Goal: Navigation & Orientation: Find specific page/section

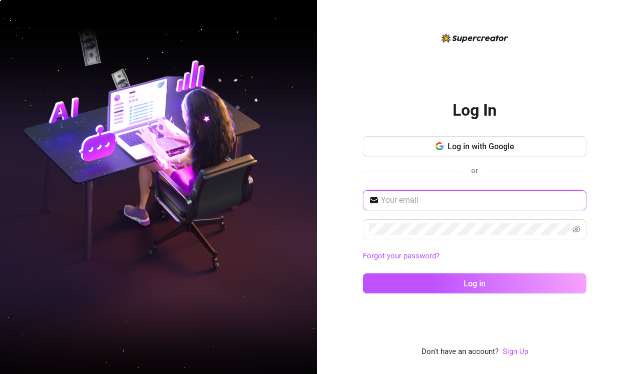
click at [381, 202] on input "text" at bounding box center [480, 200] width 199 height 12
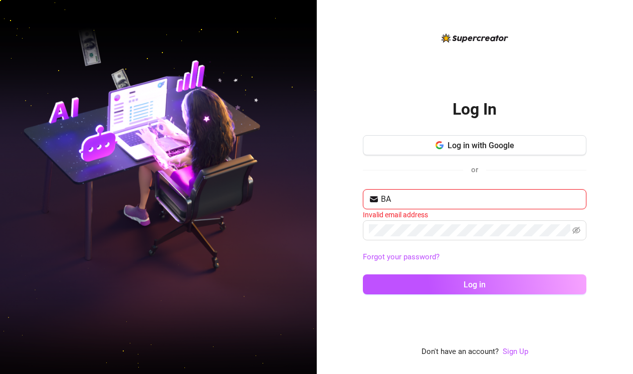
type input "B"
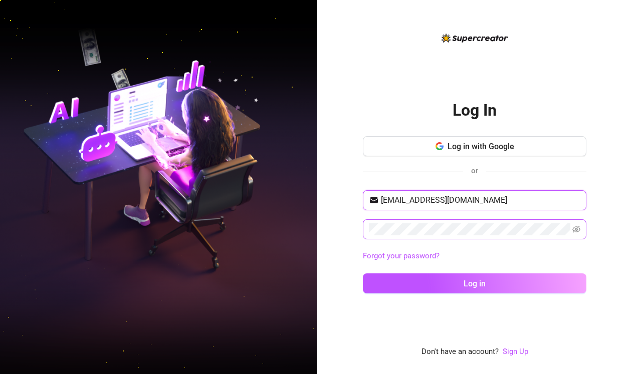
type input "[EMAIL_ADDRESS][DOMAIN_NAME]"
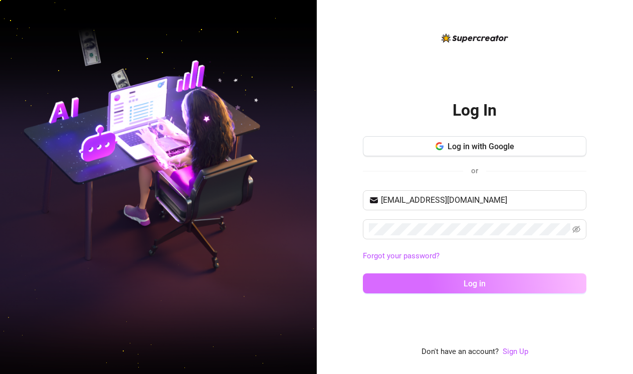
click at [469, 279] on span "Log in" at bounding box center [475, 284] width 22 height 10
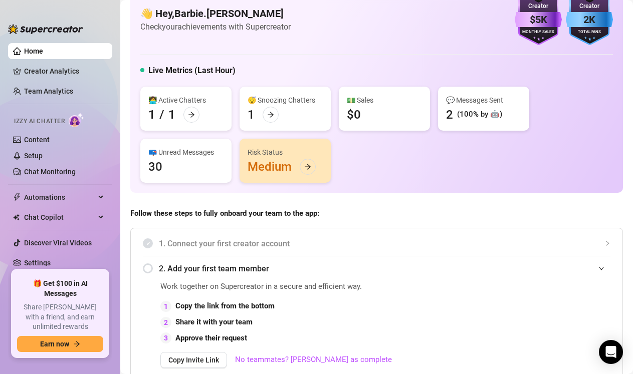
scroll to position [25, 0]
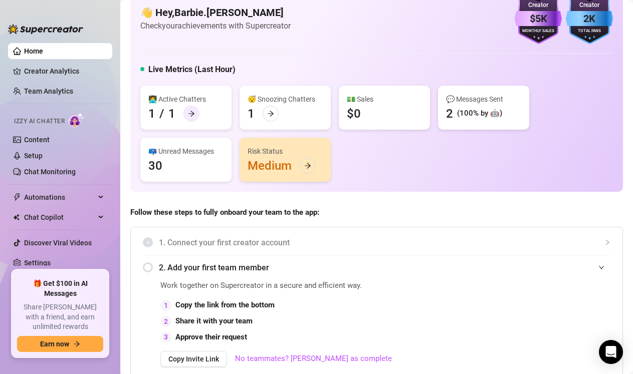
click at [192, 114] on icon "arrow-right" at bounding box center [191, 113] width 7 height 7
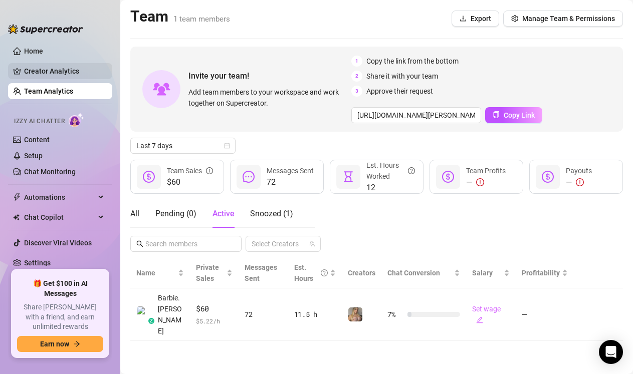
click at [76, 72] on link "Creator Analytics" at bounding box center [64, 71] width 80 height 16
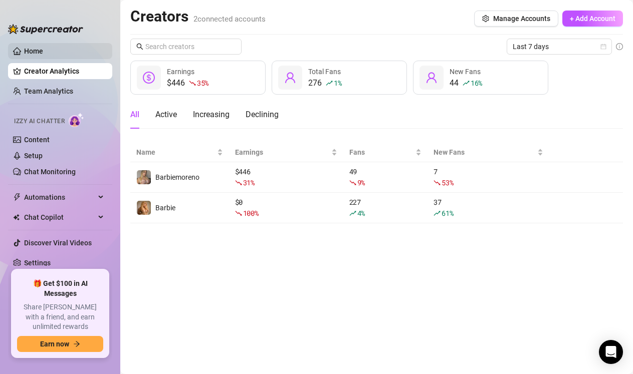
click at [43, 47] on link "Home" at bounding box center [33, 51] width 19 height 8
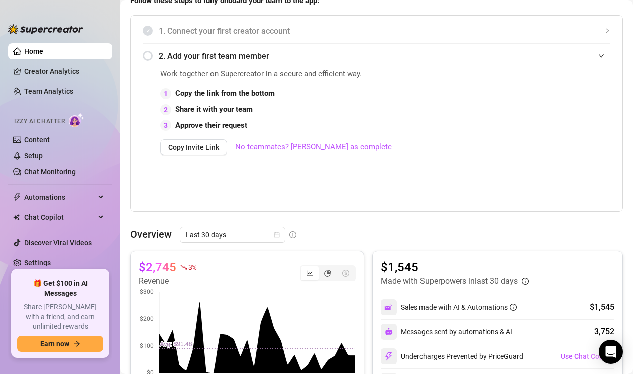
scroll to position [58, 0]
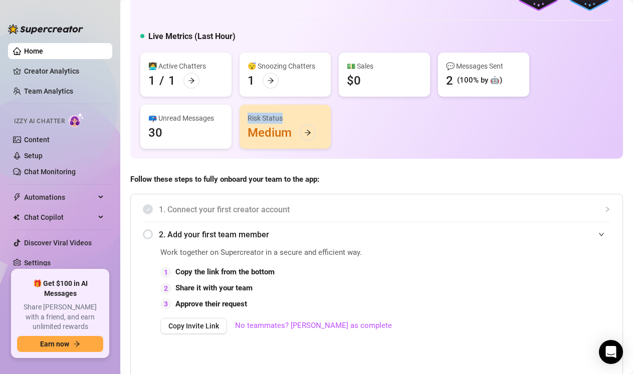
click at [293, 124] on div "Risk Status Medium" at bounding box center [285, 127] width 91 height 44
click at [301, 132] on div at bounding box center [308, 133] width 16 height 16
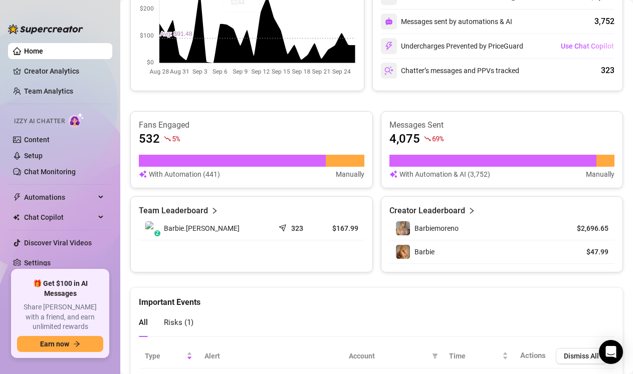
scroll to position [612, 0]
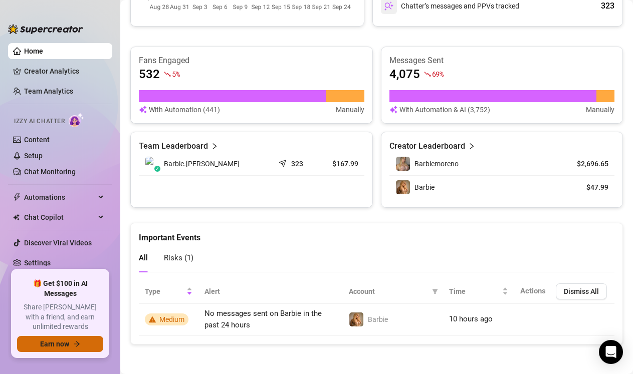
click at [72, 345] on button "Earn now" at bounding box center [60, 344] width 86 height 16
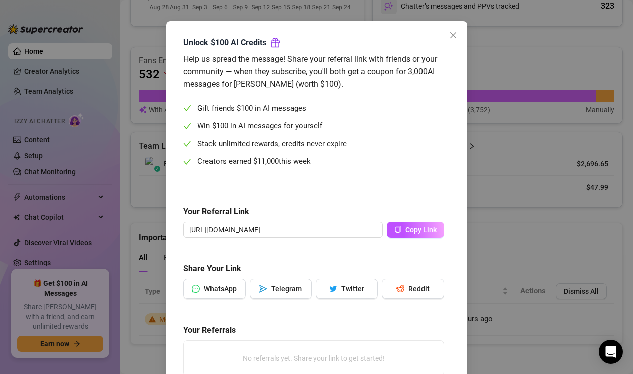
scroll to position [0, 0]
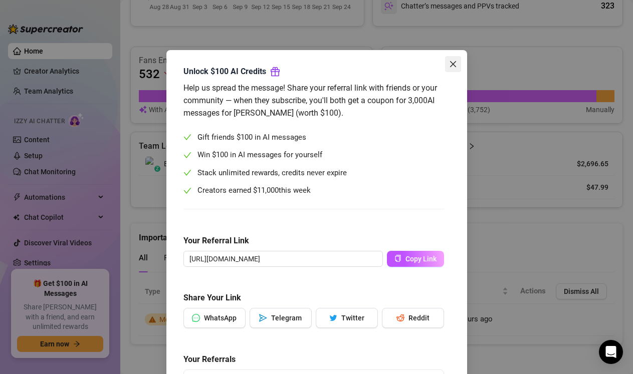
click at [451, 63] on icon "close" at bounding box center [453, 64] width 6 height 6
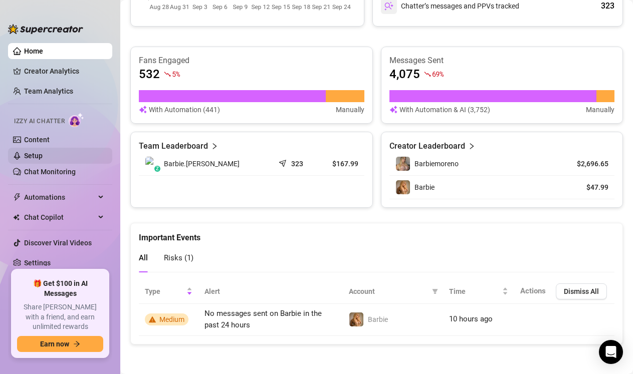
click at [43, 155] on link "Setup" at bounding box center [33, 156] width 19 height 8
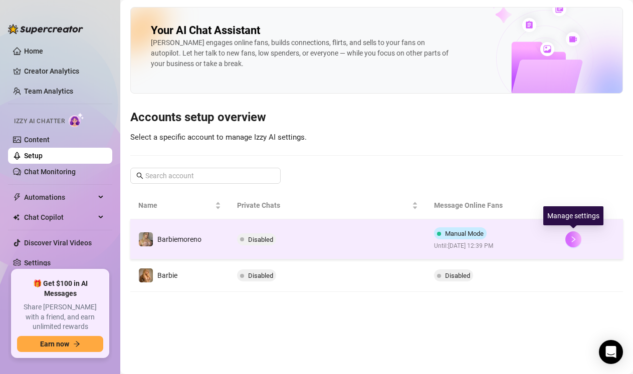
click at [568, 239] on button "button" at bounding box center [573, 240] width 16 height 16
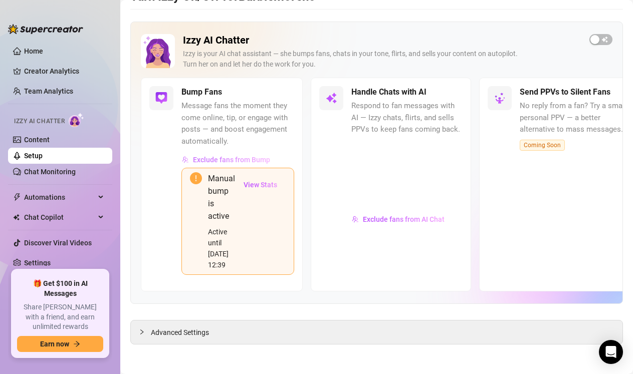
scroll to position [35, 0]
click at [237, 158] on span "Exclude fans from Bump" at bounding box center [231, 159] width 77 height 8
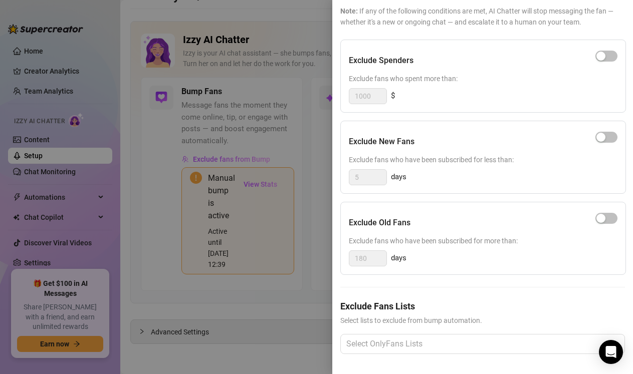
scroll to position [0, 0]
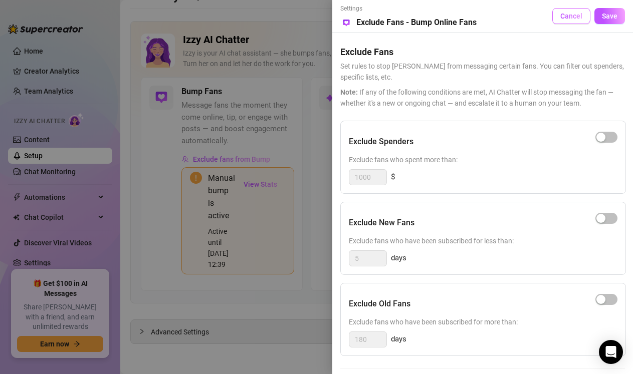
click at [566, 16] on span "Cancel" at bounding box center [571, 16] width 22 height 8
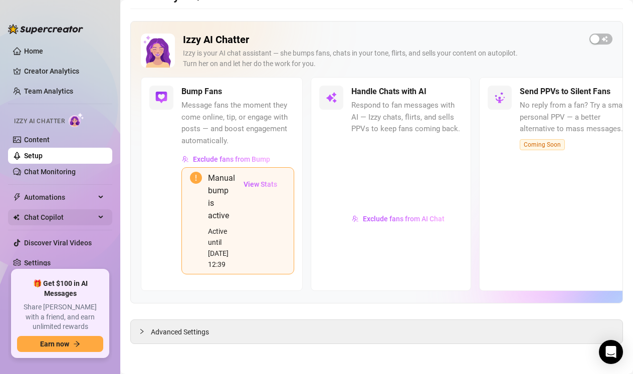
click at [59, 224] on span "Chat Copilot" at bounding box center [59, 218] width 71 height 16
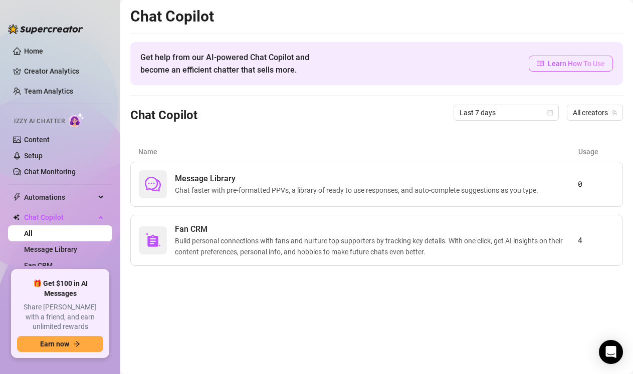
click at [583, 64] on span "Learn How To Use" at bounding box center [576, 63] width 57 height 11
click at [43, 55] on link "Home" at bounding box center [33, 51] width 19 height 8
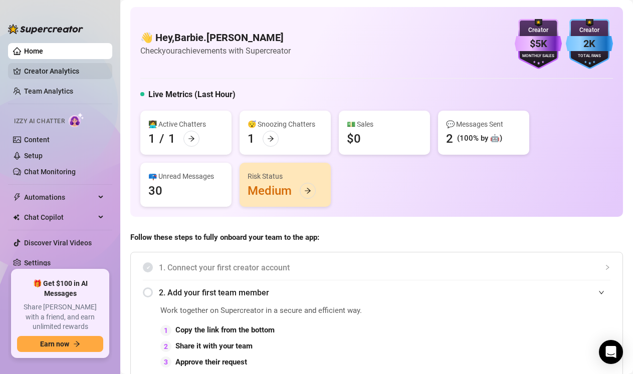
click at [53, 76] on link "Creator Analytics" at bounding box center [64, 71] width 80 height 16
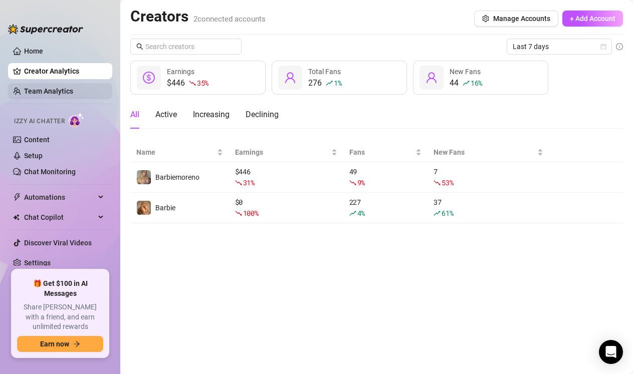
click at [52, 92] on link "Team Analytics" at bounding box center [48, 91] width 49 height 8
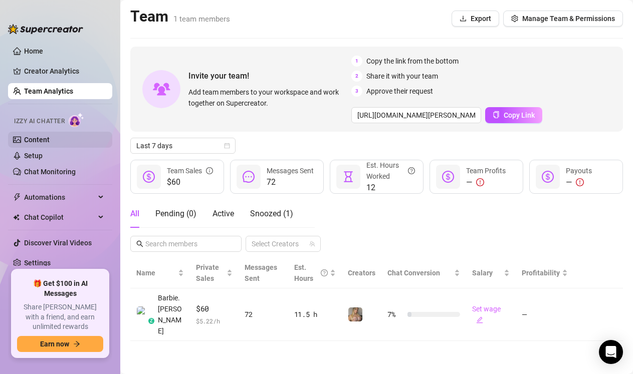
click at [46, 144] on link "Content" at bounding box center [37, 140] width 26 height 8
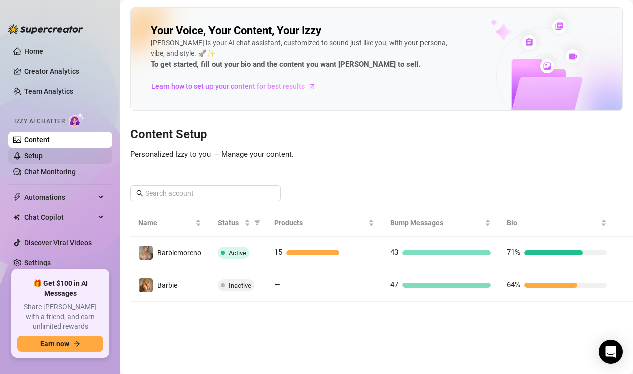
click at [43, 160] on link "Setup" at bounding box center [33, 156] width 19 height 8
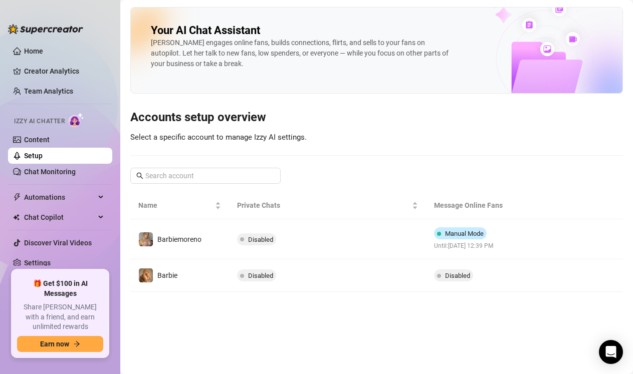
click at [49, 184] on li at bounding box center [60, 184] width 104 height 1
click at [56, 176] on link "Chat Monitoring" at bounding box center [50, 172] width 52 height 8
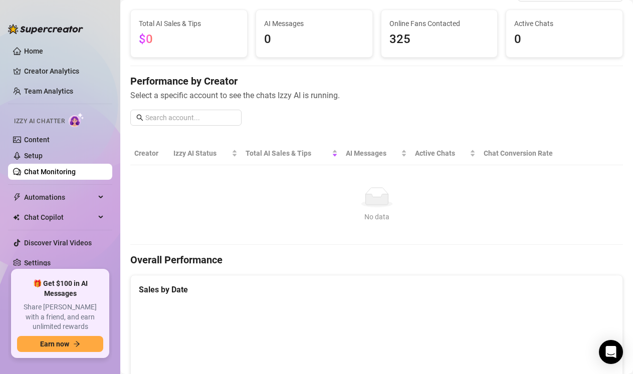
scroll to position [114, 0]
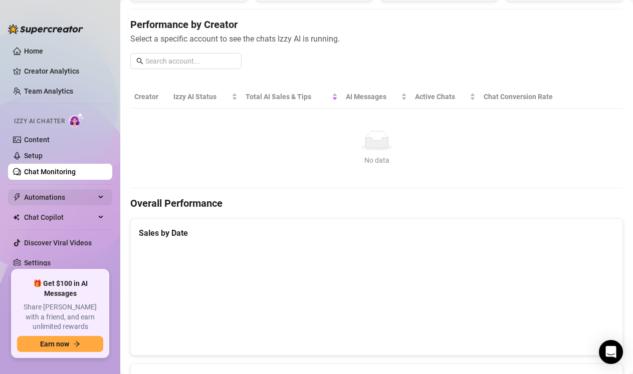
click at [94, 192] on span "Automations" at bounding box center [59, 197] width 71 height 16
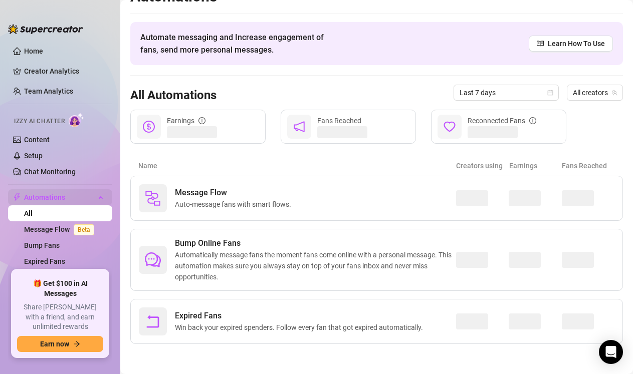
scroll to position [20, 0]
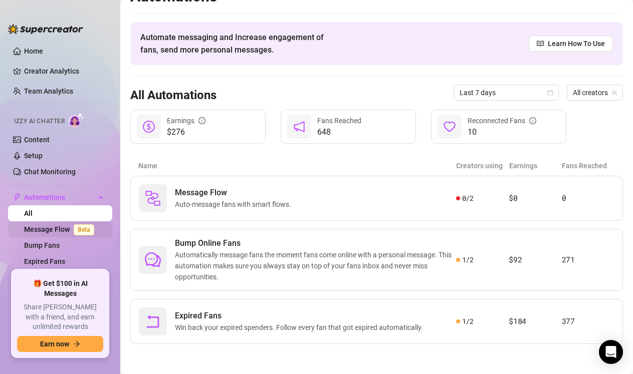
click at [62, 231] on link "Message Flow Beta" at bounding box center [61, 230] width 74 height 8
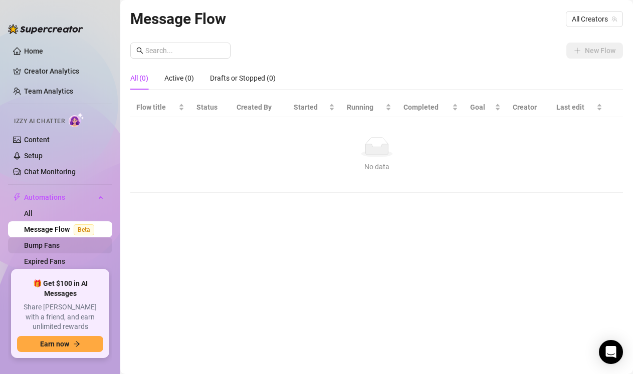
click at [60, 243] on link "Bump Fans" at bounding box center [42, 246] width 36 height 8
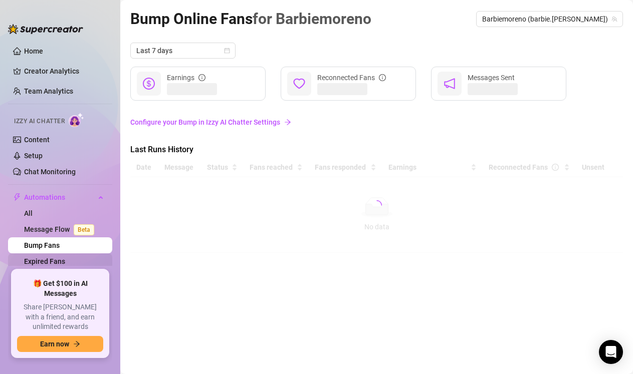
click at [65, 263] on link "Expired Fans" at bounding box center [44, 262] width 41 height 8
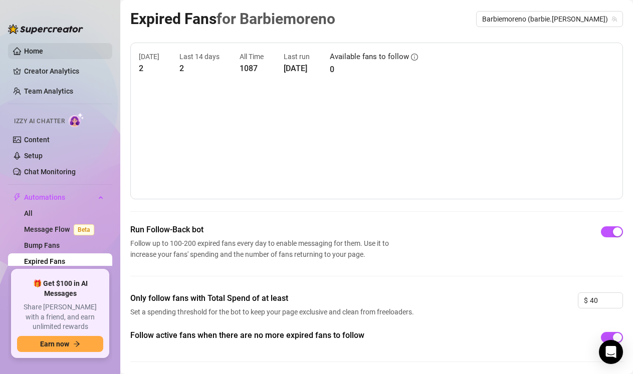
click at [43, 54] on link "Home" at bounding box center [33, 51] width 19 height 8
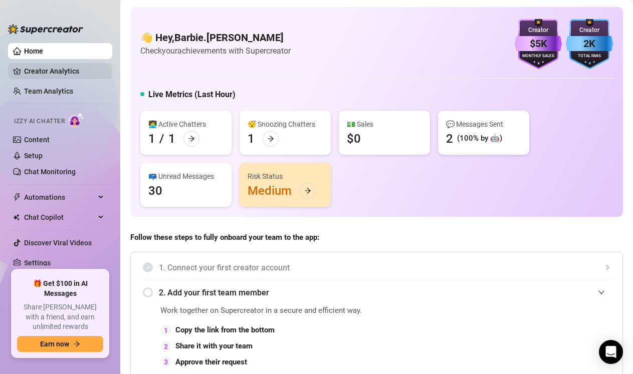
click at [69, 70] on link "Creator Analytics" at bounding box center [64, 71] width 80 height 16
